Goal: Navigation & Orientation: Find specific page/section

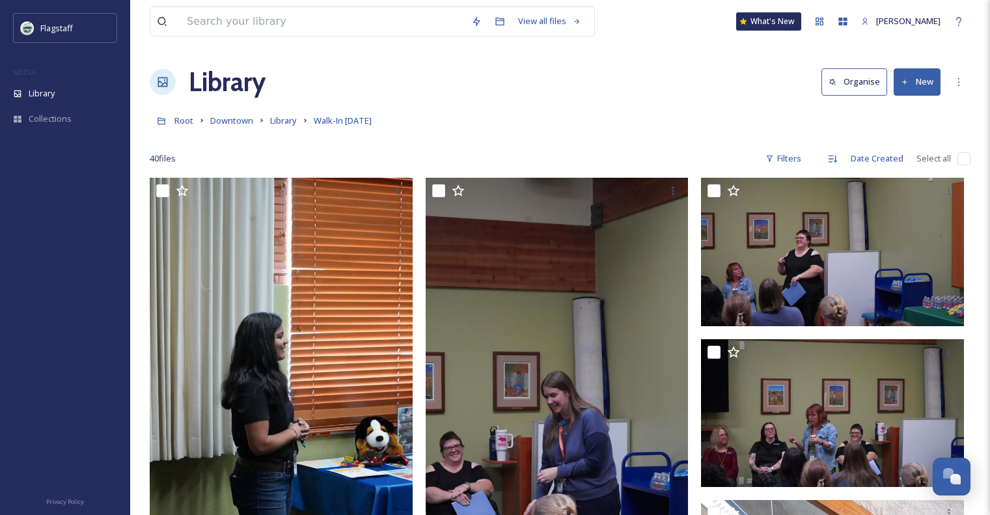
scroll to position [598, 0]
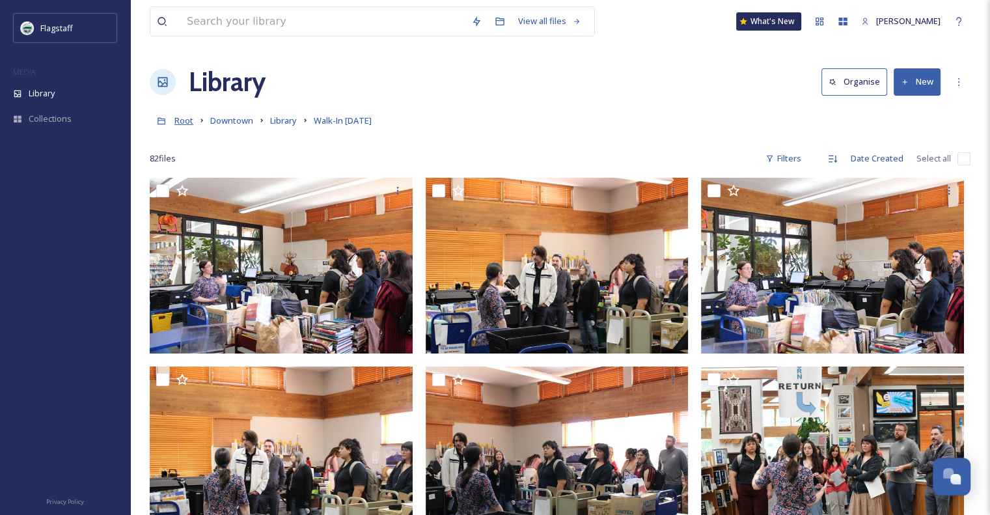
click at [183, 123] on span "Root" at bounding box center [183, 121] width 19 height 12
